Goal: Find specific page/section: Find specific page/section

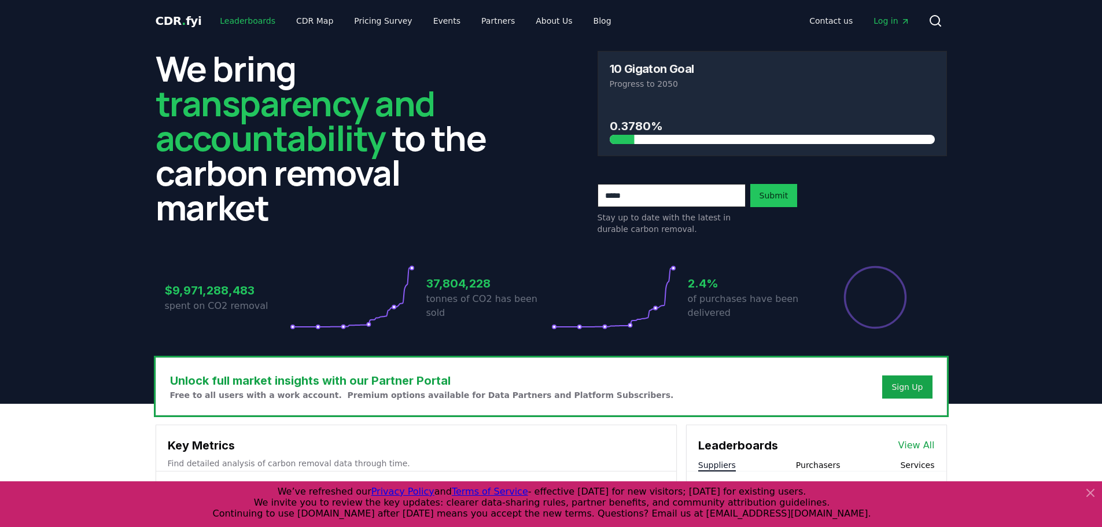
click at [250, 20] on link "Leaderboards" at bounding box center [248, 20] width 74 height 21
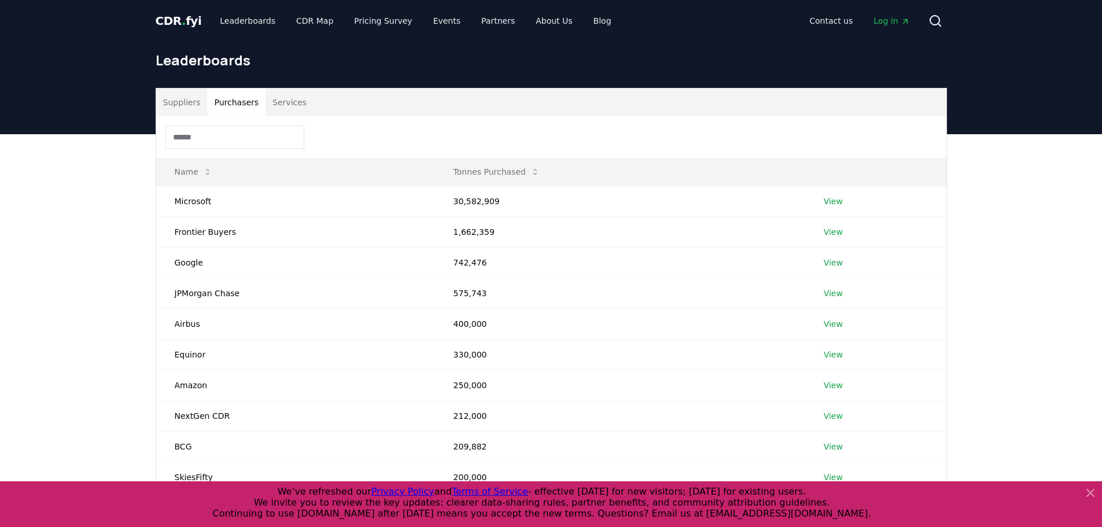
click at [238, 99] on button "Purchasers" at bounding box center [236, 102] width 58 height 28
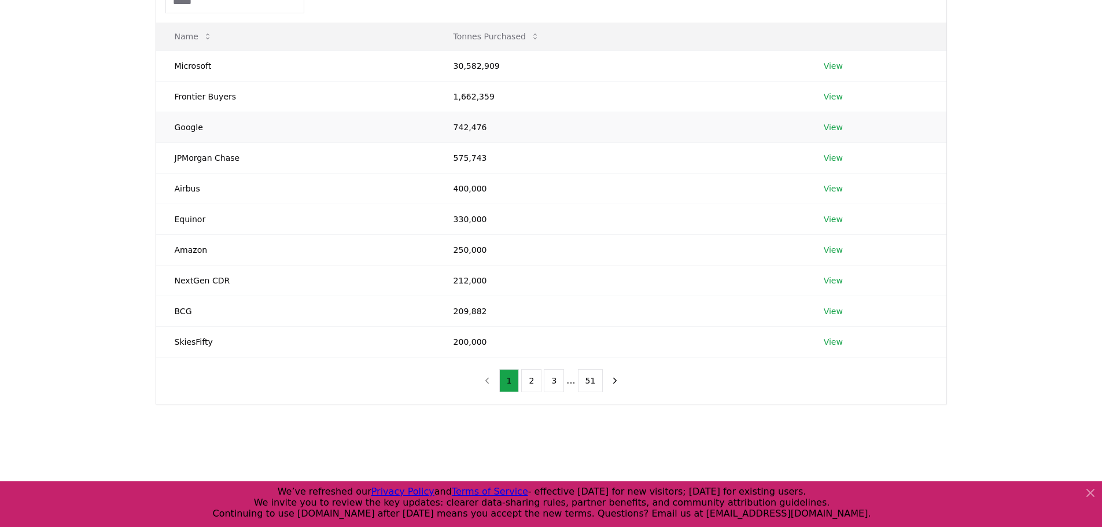
scroll to position [116, 0]
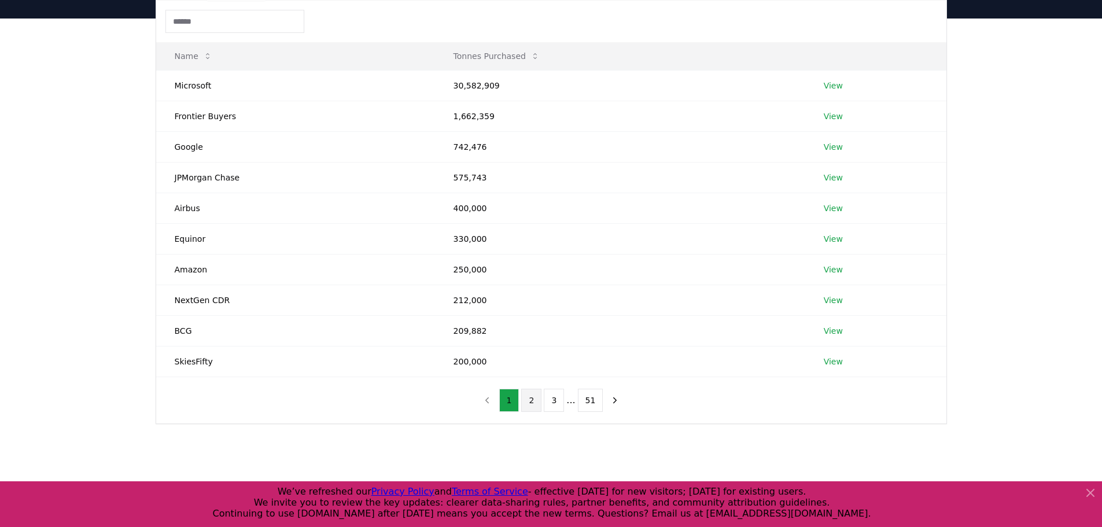
click at [530, 401] on button "2" at bounding box center [531, 400] width 20 height 23
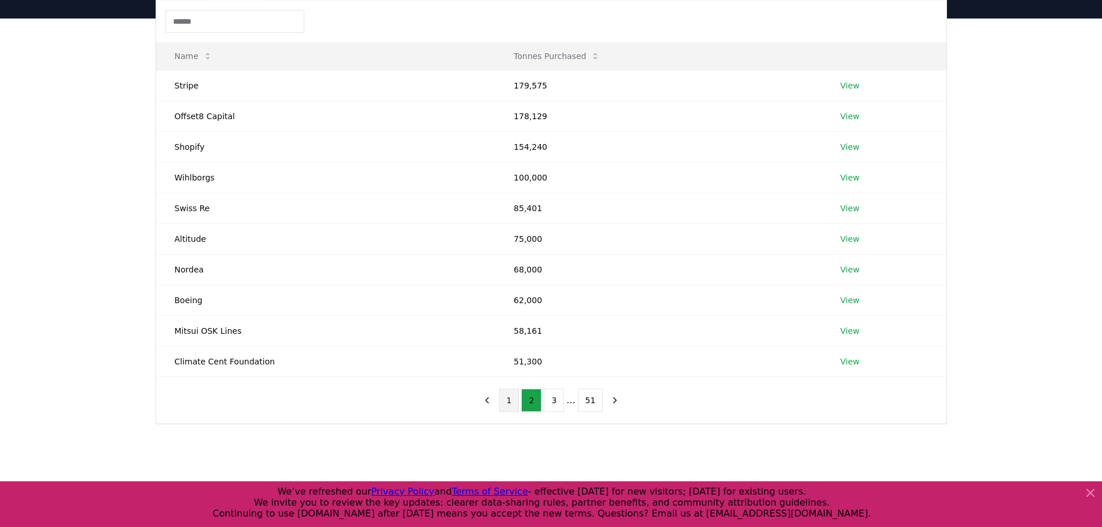
click at [519, 403] on button "1" at bounding box center [509, 400] width 20 height 23
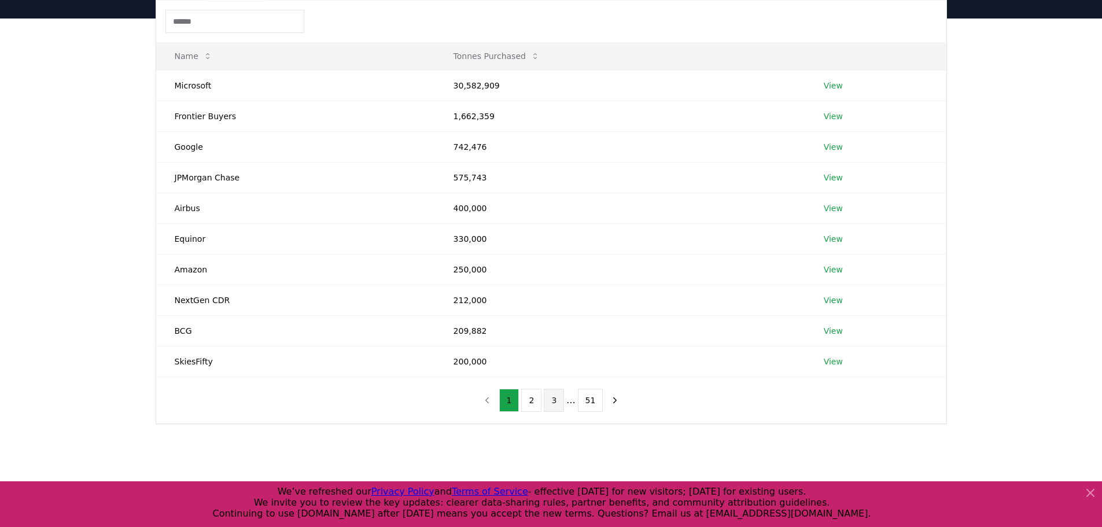
click at [554, 400] on button "3" at bounding box center [554, 400] width 20 height 23
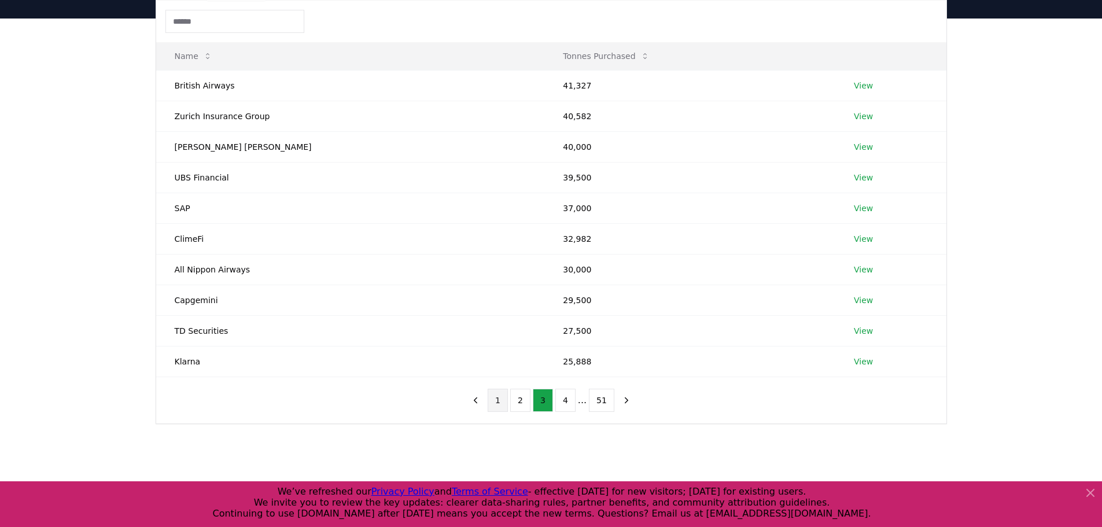
click at [508, 397] on button "1" at bounding box center [498, 400] width 20 height 23
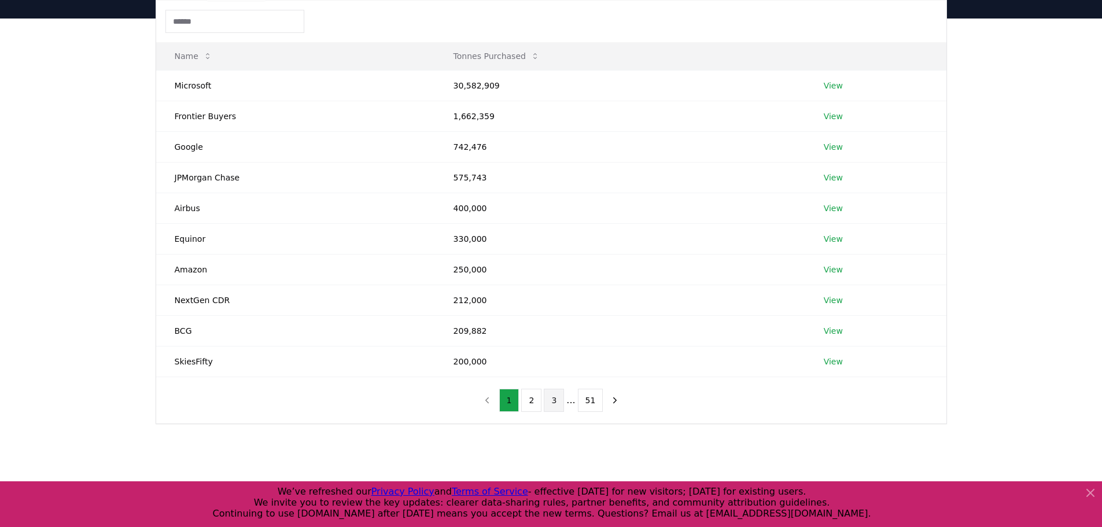
click at [558, 404] on button "3" at bounding box center [554, 400] width 20 height 23
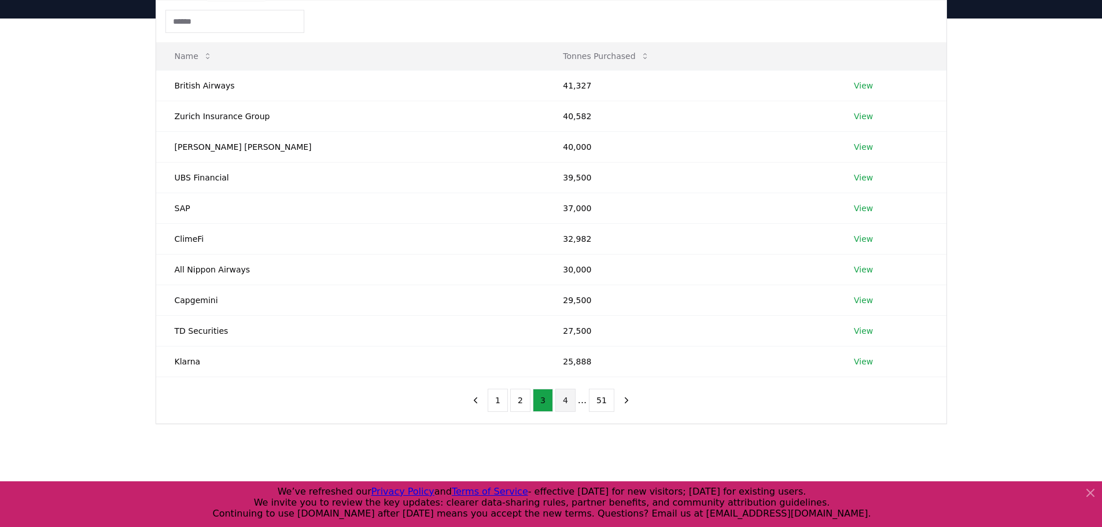
click at [565, 399] on button "4" at bounding box center [565, 400] width 20 height 23
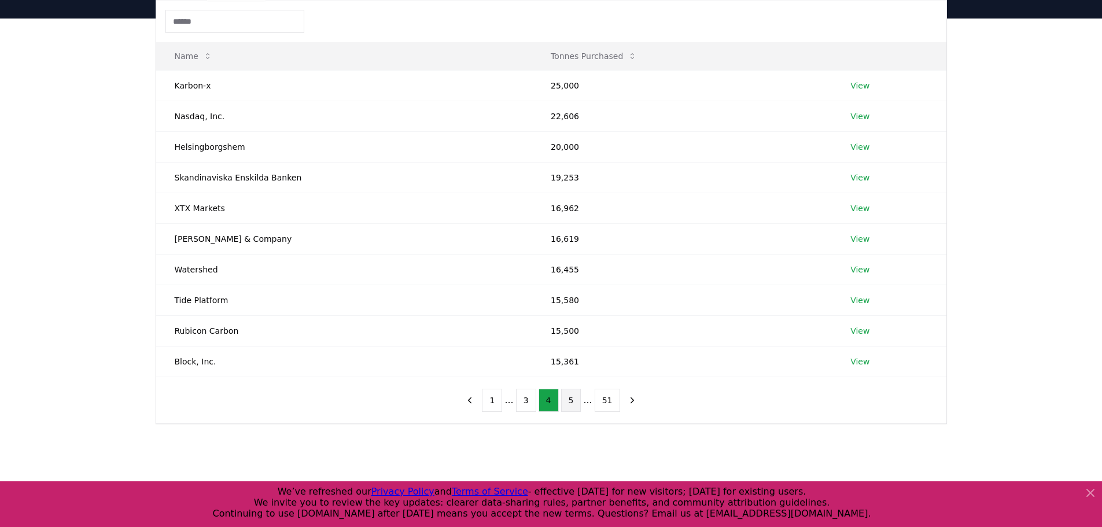
click at [574, 401] on button "5" at bounding box center [571, 400] width 20 height 23
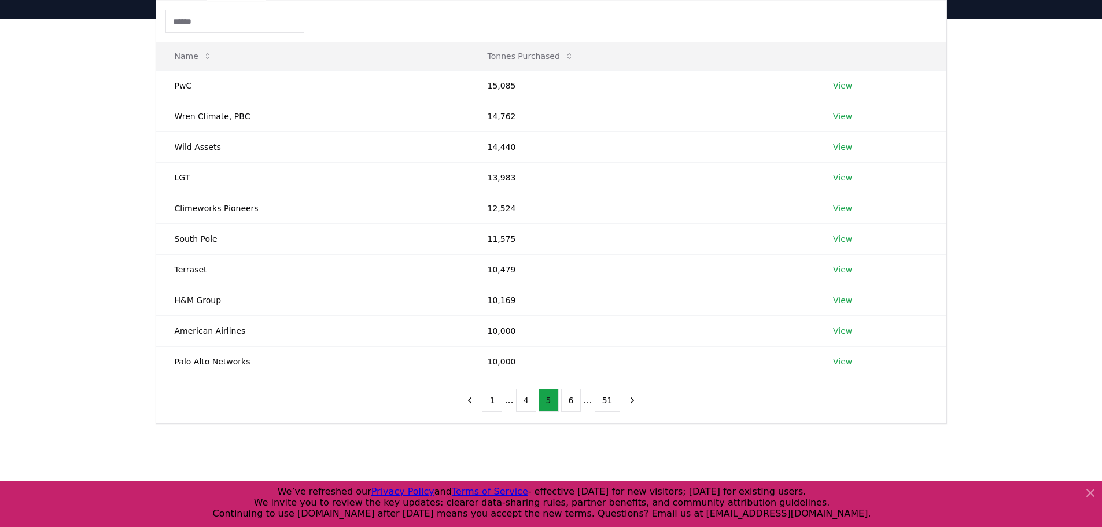
click at [574, 401] on button "6" at bounding box center [571, 400] width 20 height 23
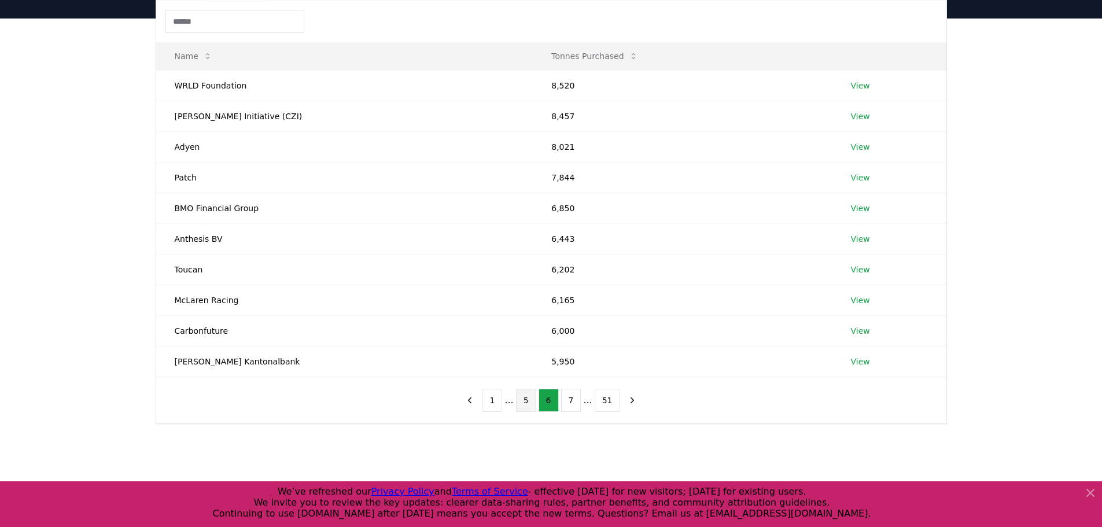
click at [574, 401] on button "7" at bounding box center [571, 400] width 20 height 23
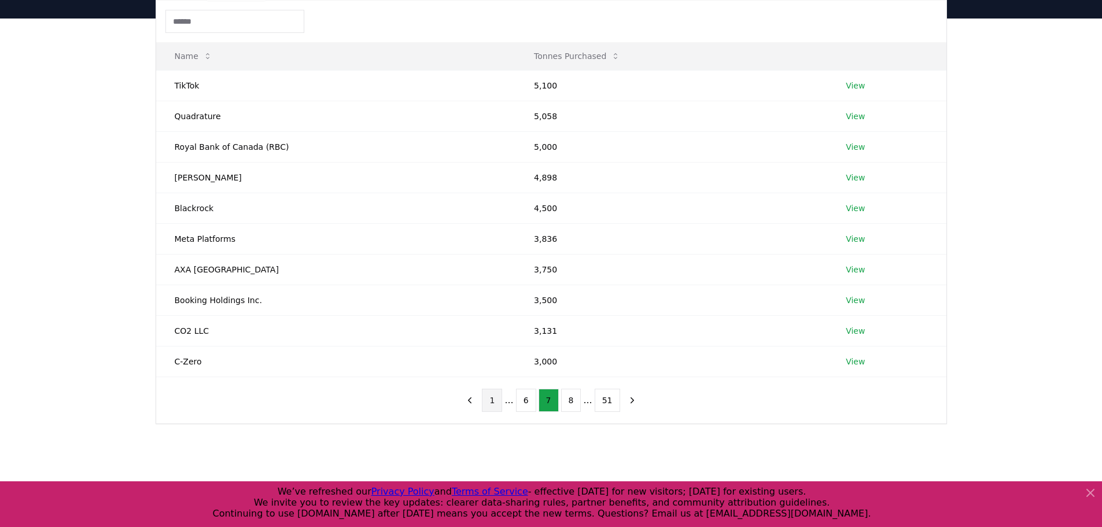
click at [490, 400] on button "1" at bounding box center [492, 400] width 20 height 23
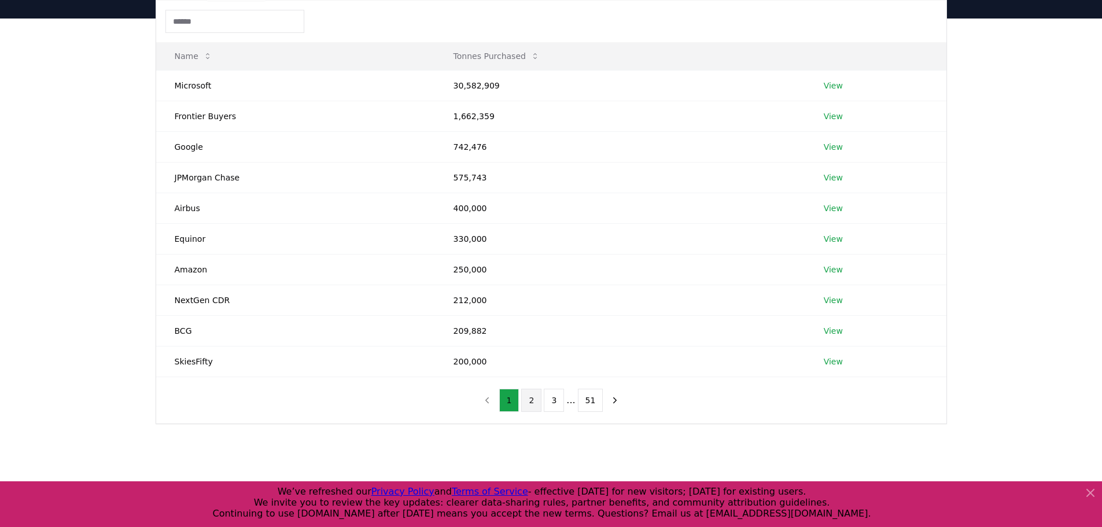
click at [531, 404] on button "2" at bounding box center [531, 400] width 20 height 23
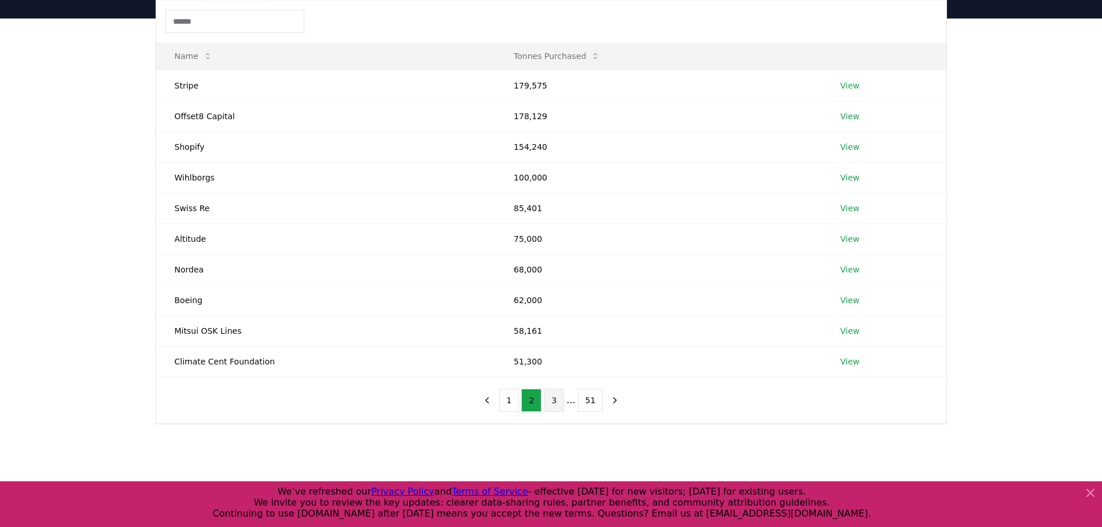
click at [551, 402] on button "3" at bounding box center [554, 400] width 20 height 23
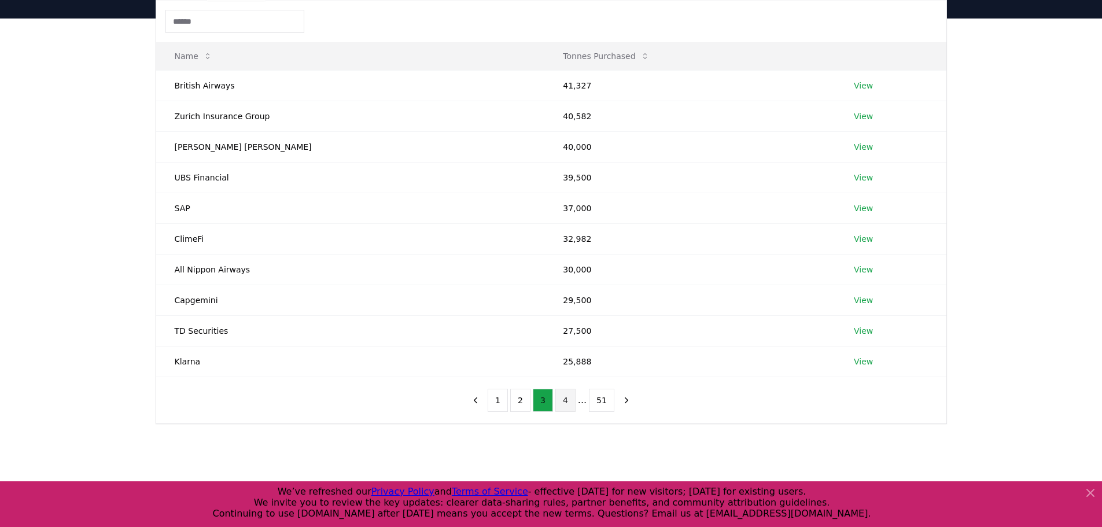
click at [567, 397] on button "4" at bounding box center [565, 400] width 20 height 23
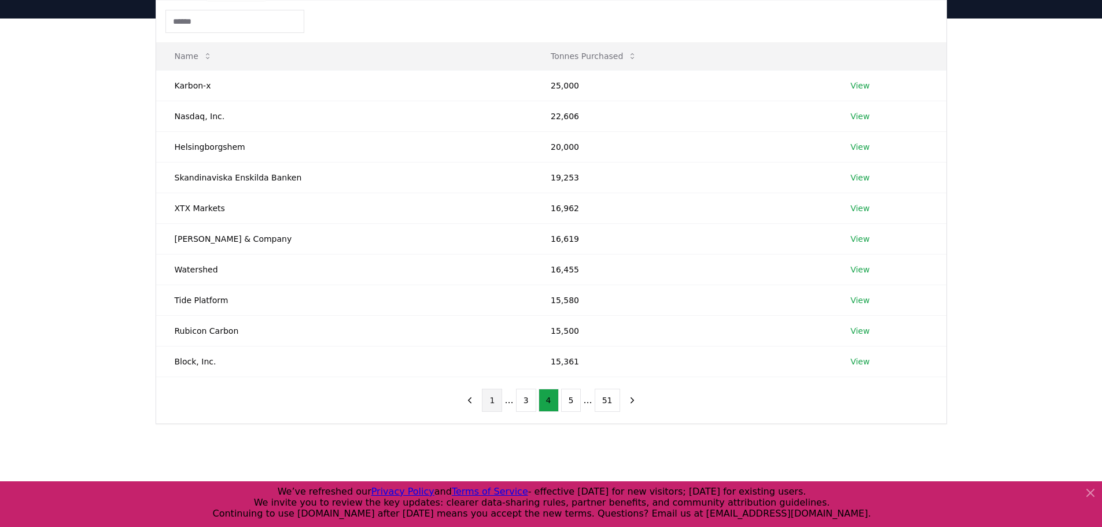
click at [496, 404] on button "1" at bounding box center [492, 400] width 20 height 23
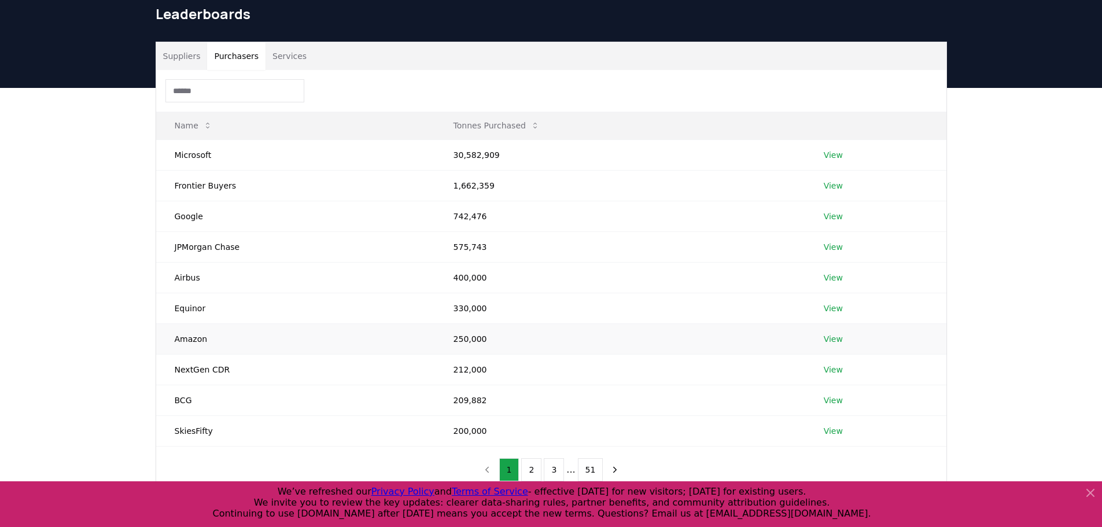
scroll to position [0, 0]
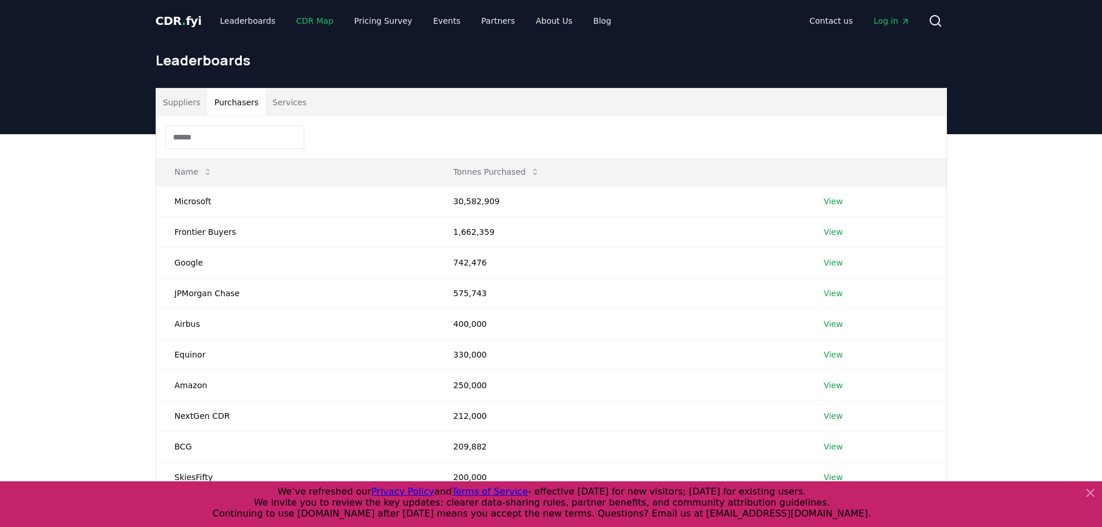
click at [308, 17] on link "CDR Map" at bounding box center [315, 20] width 56 height 21
